Goal: Task Accomplishment & Management: Use online tool/utility

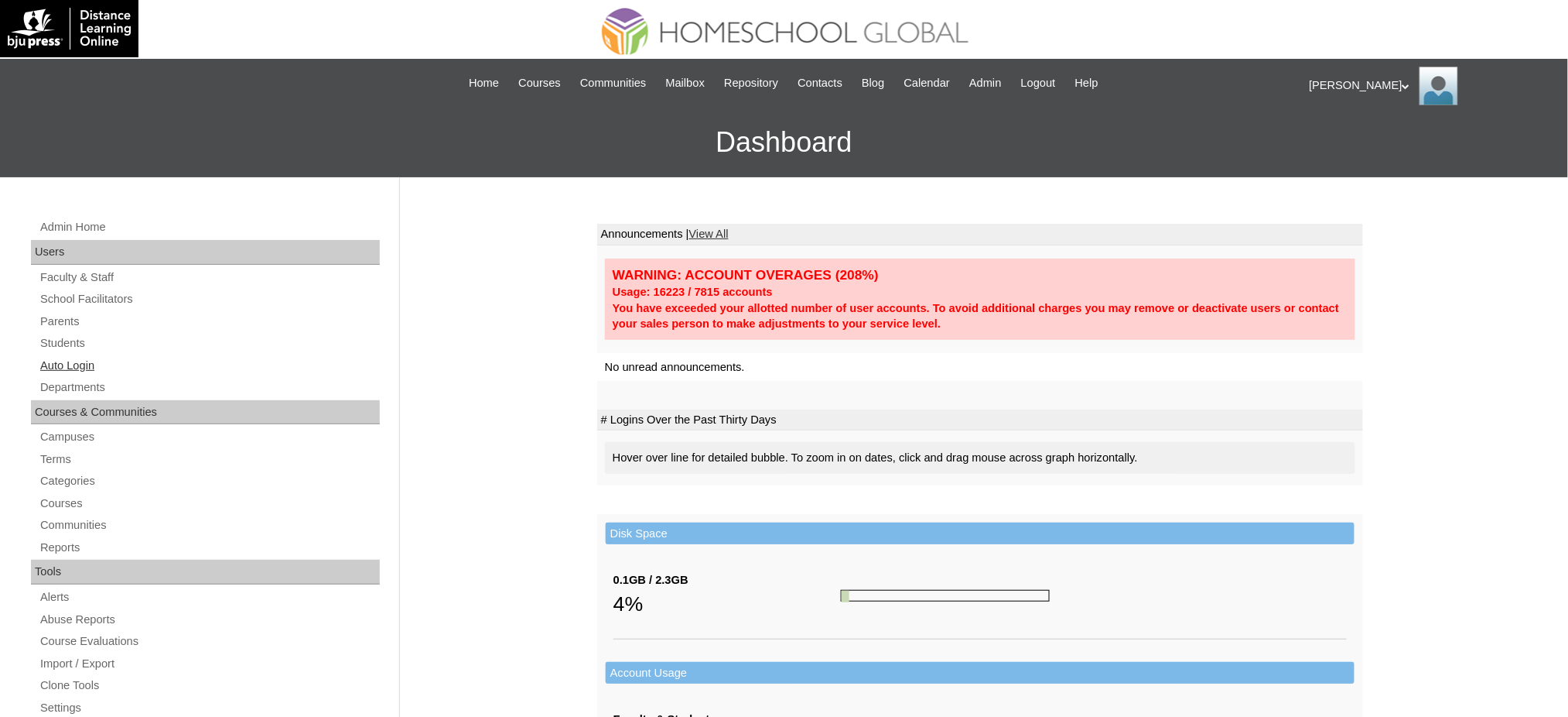
click at [62, 371] on link "Auto Login" at bounding box center [209, 366] width 341 height 19
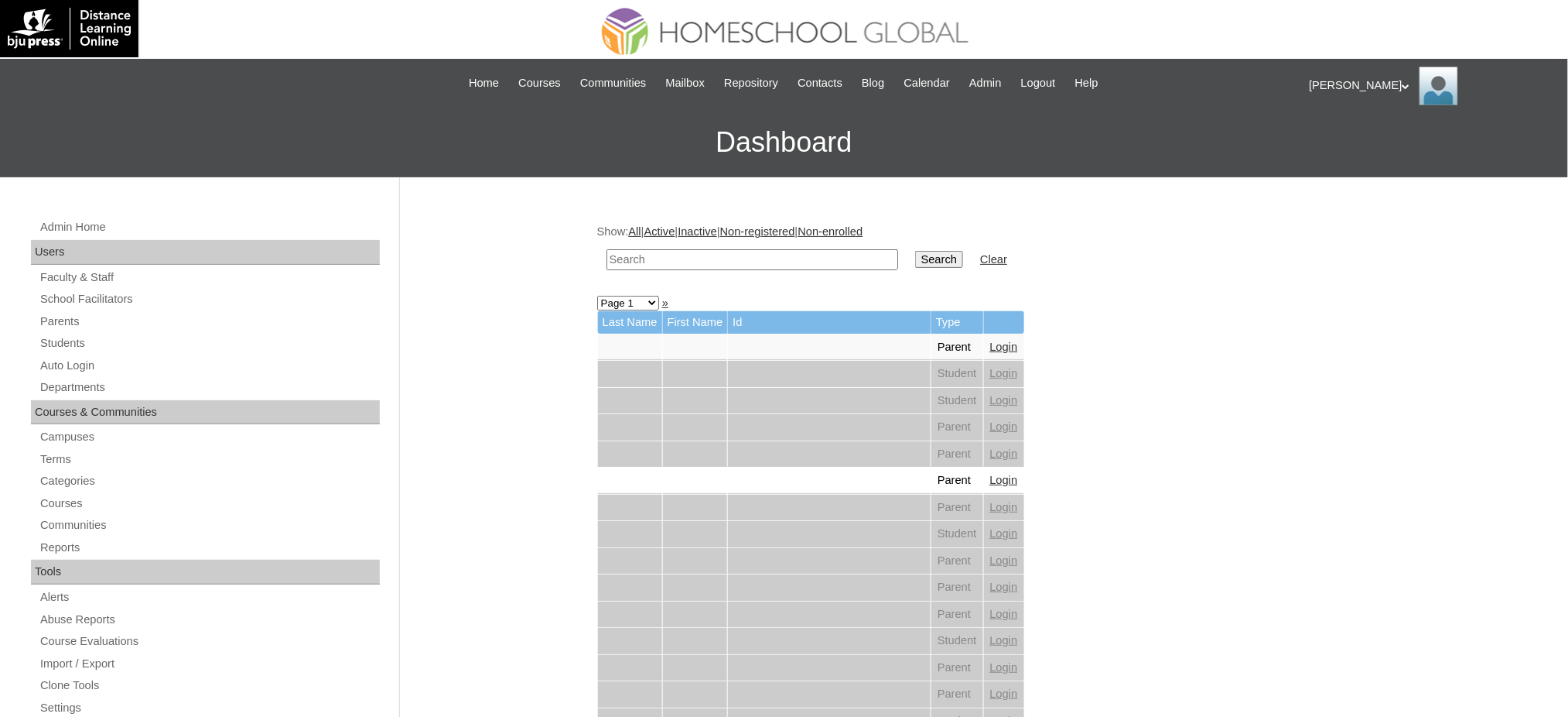
click at [646, 257] on input "text" at bounding box center [752, 260] width 291 height 21
type input "consing"
click at [915, 251] on input "Search" at bounding box center [939, 259] width 48 height 17
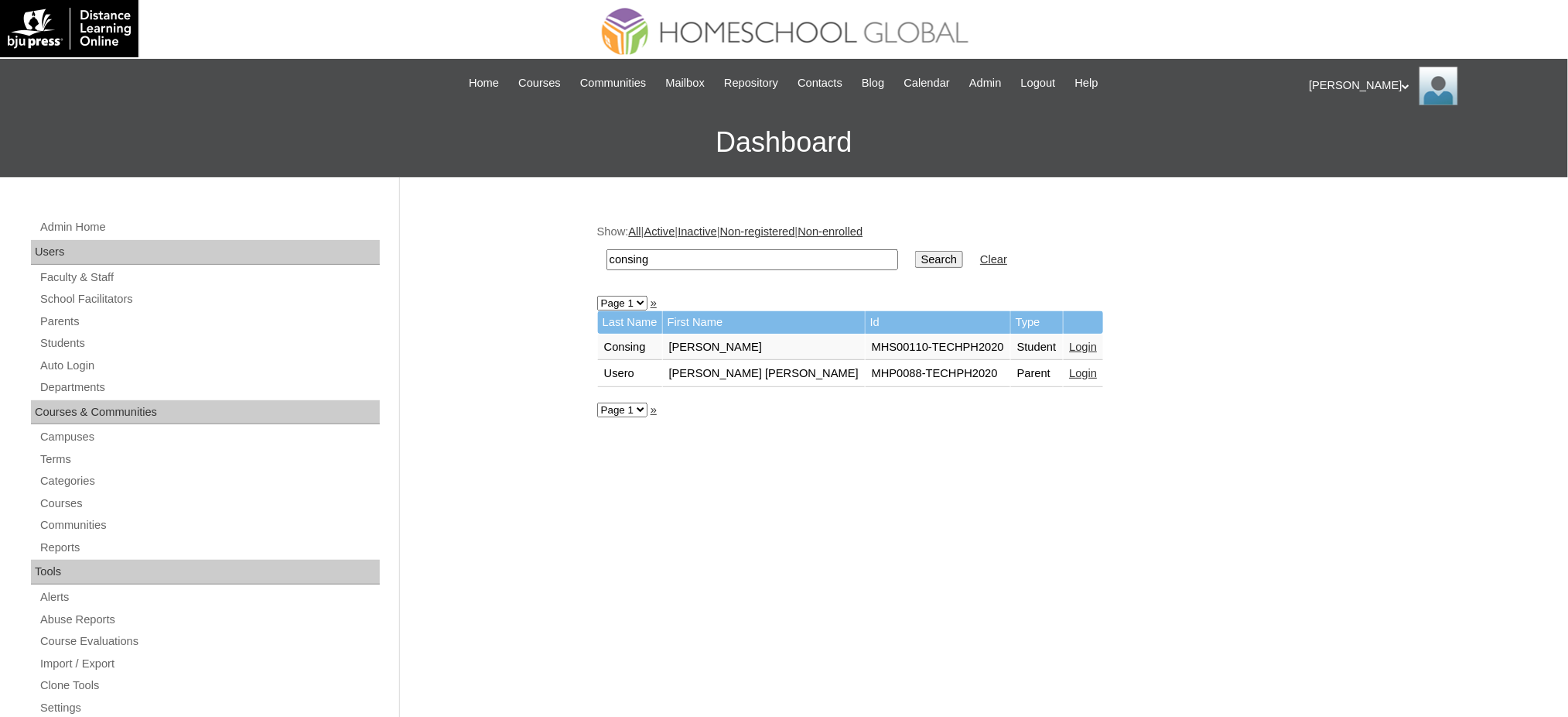
click at [1070, 341] on link "Login" at bounding box center [1084, 347] width 28 height 12
